Goal: Navigation & Orientation: Find specific page/section

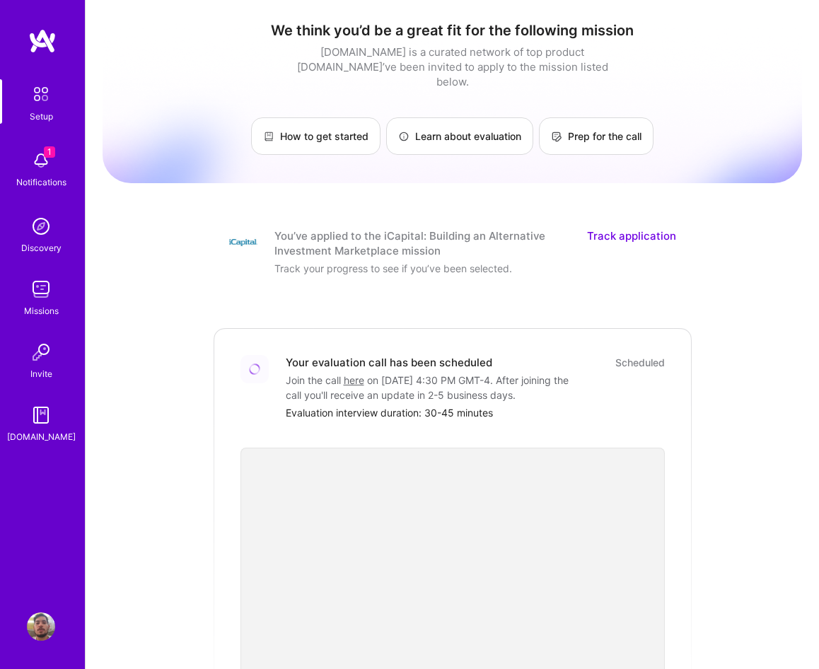
click at [351, 261] on div "Track your progress to see if you’ve been selected." at bounding box center [415, 268] width 283 height 15
click at [52, 172] on img at bounding box center [41, 160] width 28 height 28
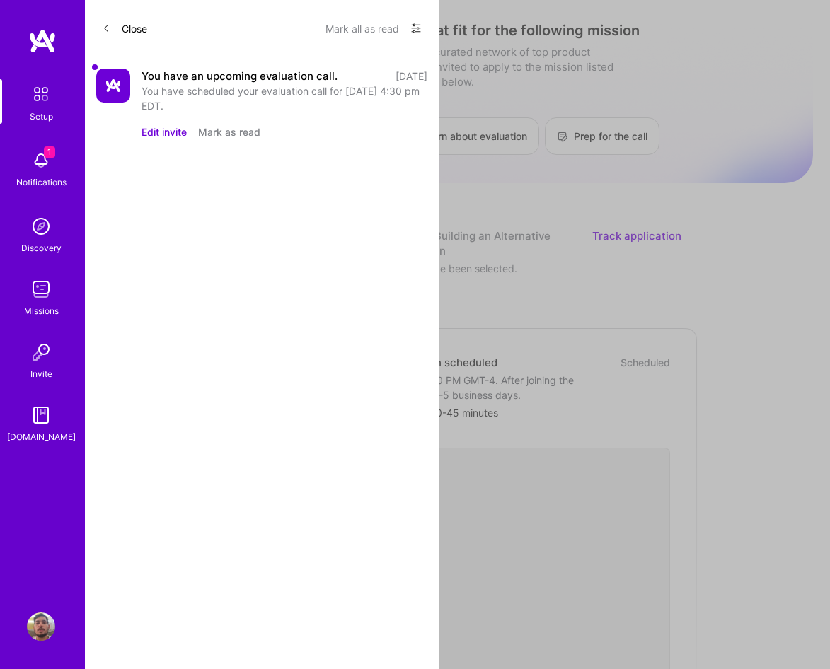
click at [228, 83] on div "You have scheduled your evaluation call for [DATE] 4:30 pm EDT." at bounding box center [284, 98] width 286 height 30
click at [243, 75] on div "You have an upcoming evaluation call." at bounding box center [239, 76] width 196 height 15
click at [45, 101] on img at bounding box center [41, 94] width 30 height 30
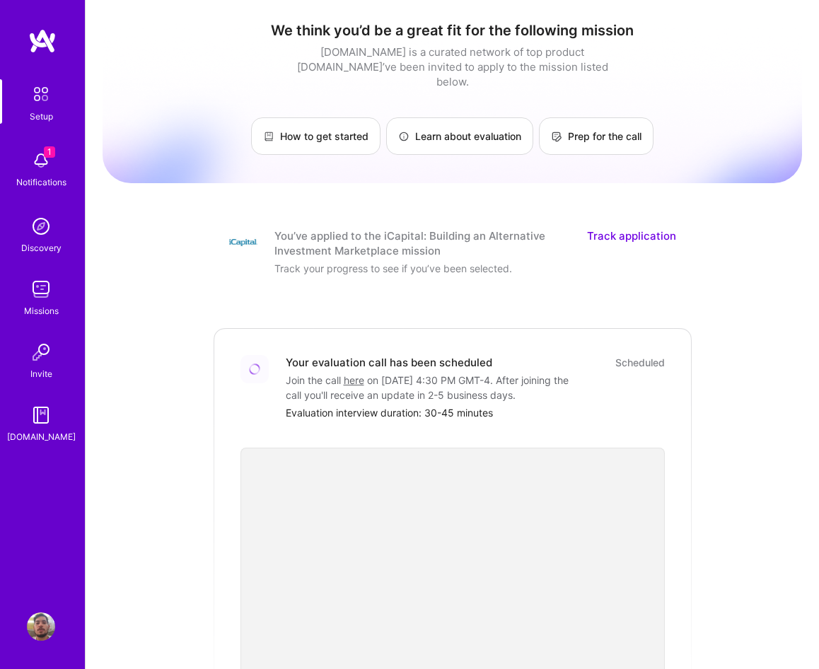
click at [43, 238] on img at bounding box center [41, 226] width 28 height 28
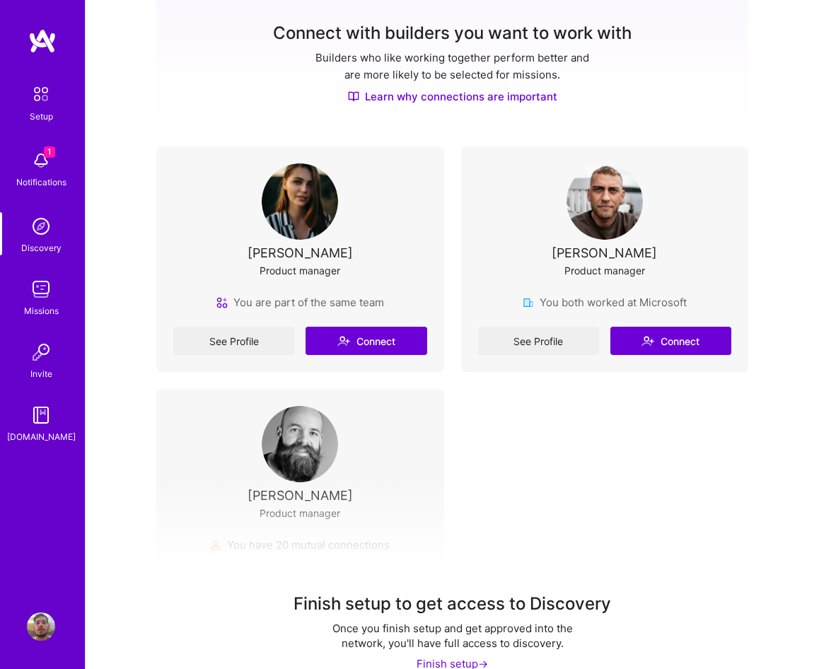
scroll to position [331, 0]
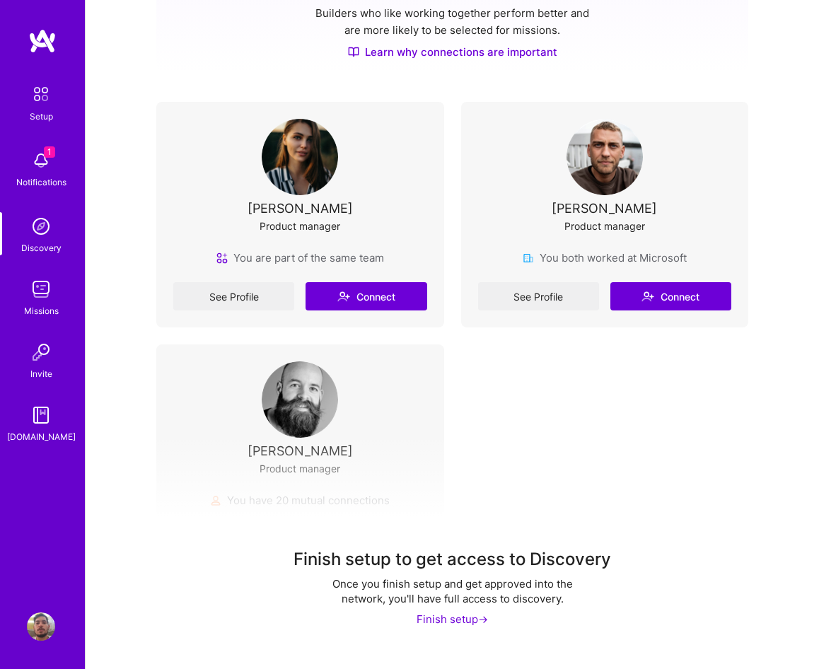
click at [45, 305] on div "Missions" at bounding box center [41, 310] width 35 height 15
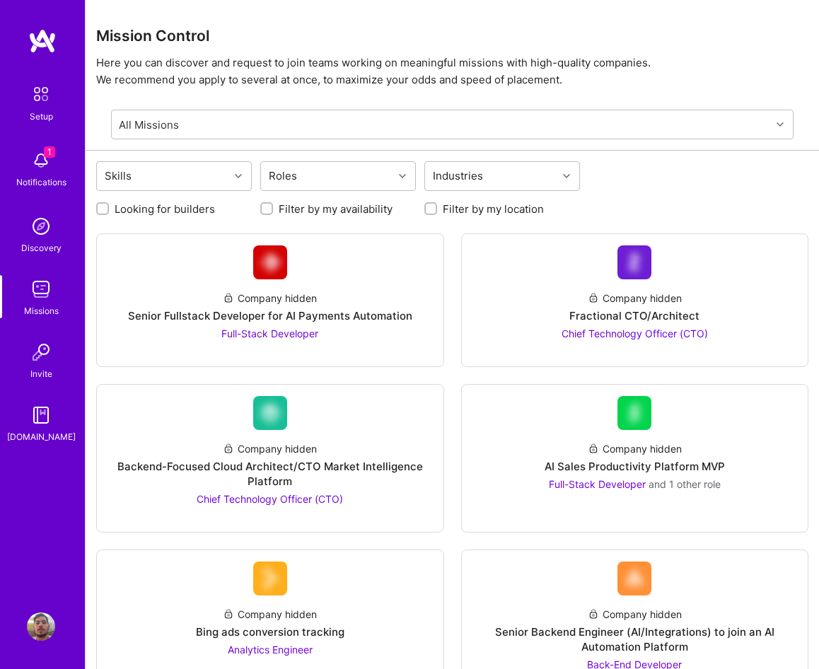
click at [47, 354] on img at bounding box center [41, 352] width 28 height 28
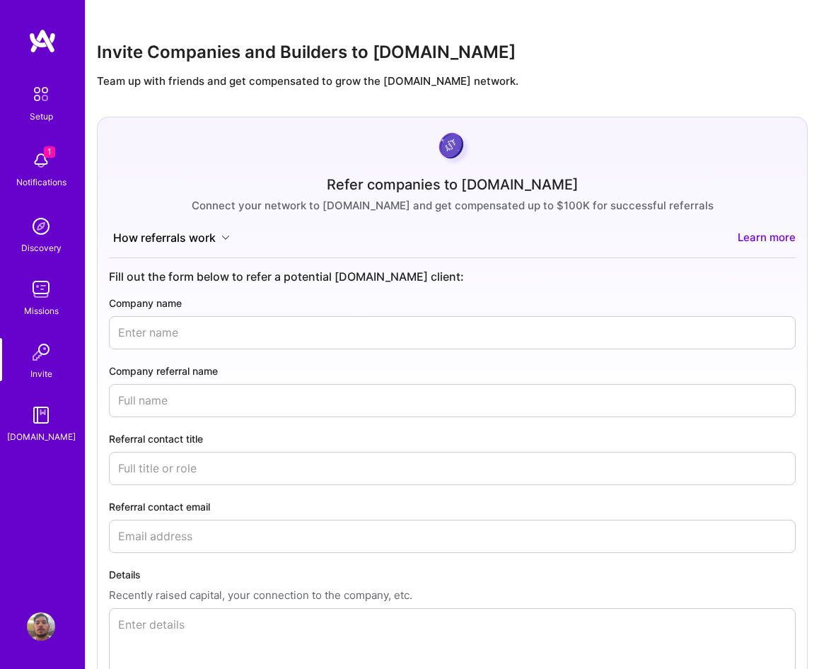
click at [25, 89] on link "Setup" at bounding box center [41, 101] width 88 height 45
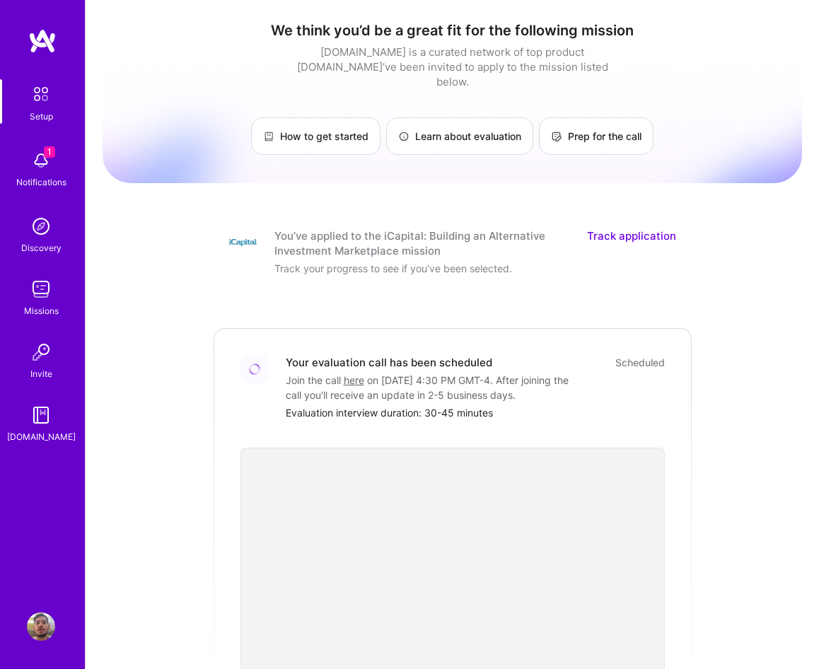
click at [54, 173] on img at bounding box center [41, 160] width 28 height 28
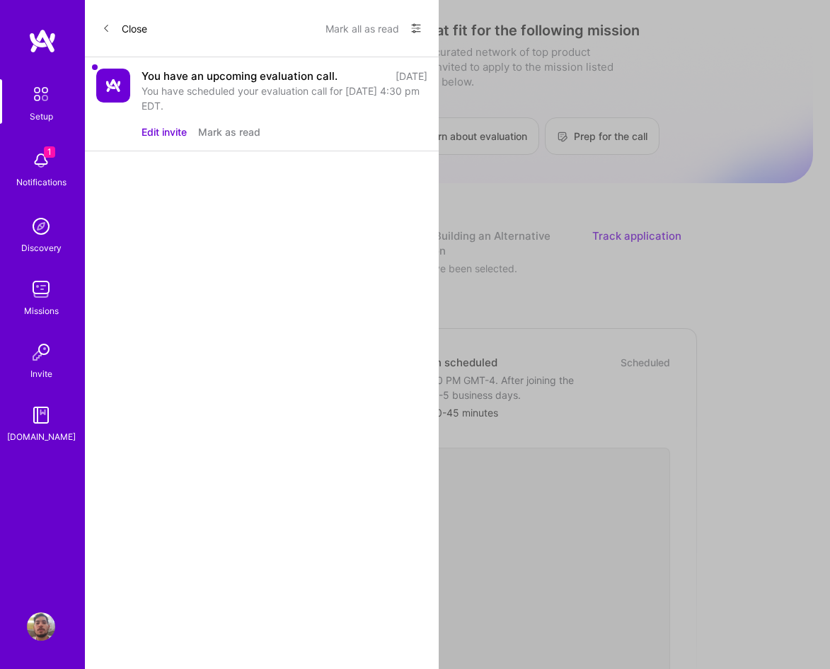
click at [137, 33] on button "Close" at bounding box center [124, 28] width 45 height 23
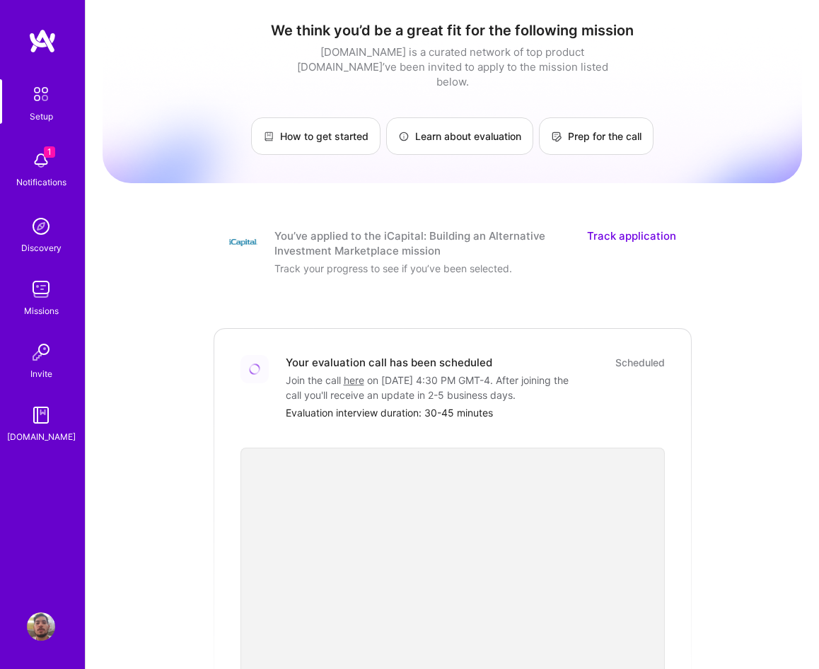
click at [154, 231] on div "We think you’d be a great fit for the following mission [DOMAIN_NAME] is a cura…" at bounding box center [453, 523] width 700 height 1025
